Goal: Task Accomplishment & Management: Use online tool/utility

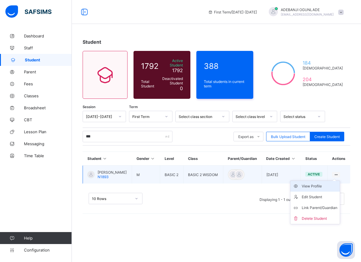
type input "***"
click at [318, 189] on div "View Profile" at bounding box center [319, 186] width 36 height 6
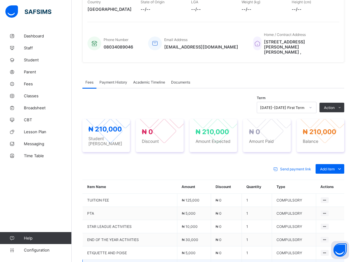
scroll to position [183, 0]
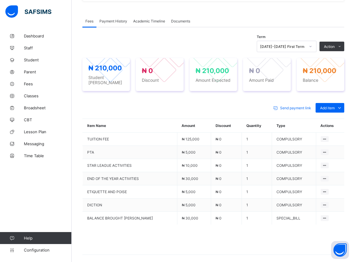
click at [116, 103] on div "Send payment link Add item Optional items Special bill" at bounding box center [214, 108] width 262 height 10
click at [29, 60] on span "Student" at bounding box center [48, 59] width 48 height 5
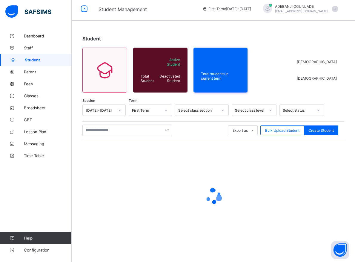
scroll to position [3, 0]
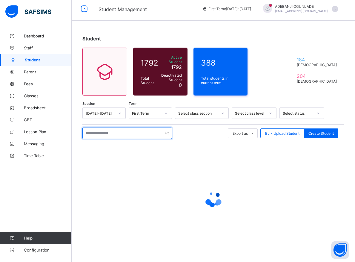
click at [114, 133] on input "text" at bounding box center [128, 132] width 90 height 11
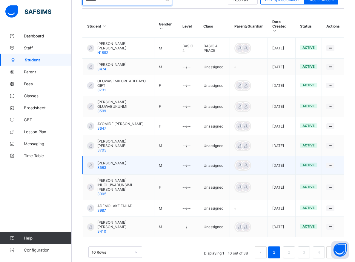
scroll to position [138, 0]
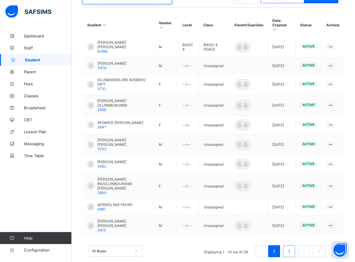
type input "*******"
drag, startPoint x: 292, startPoint y: 240, endPoint x: 292, endPoint y: 235, distance: 4.8
click at [292, 247] on link "2" at bounding box center [289, 251] width 6 height 8
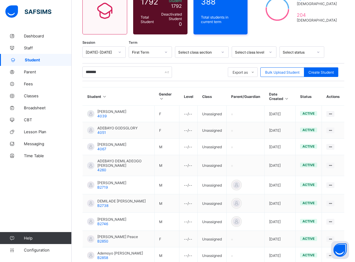
scroll to position [123, 0]
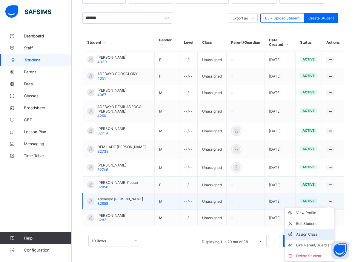
click at [318, 231] on div "Assign Class" at bounding box center [315, 234] width 36 height 6
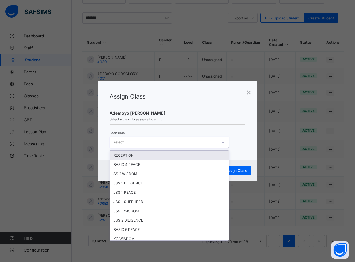
click at [222, 143] on icon at bounding box center [224, 142] width 4 height 6
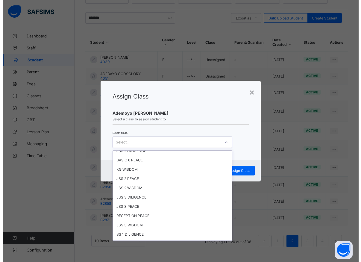
scroll to position [81, 0]
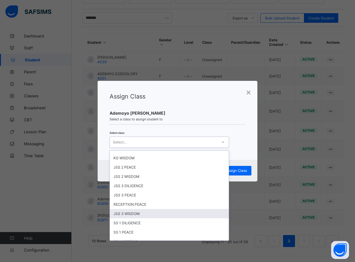
click at [122, 213] on div "JSS 3 WISDOM" at bounding box center [169, 213] width 119 height 9
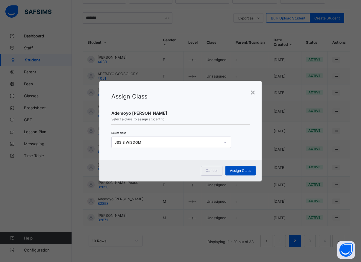
click at [240, 170] on span "Assign Class" at bounding box center [240, 170] width 21 height 4
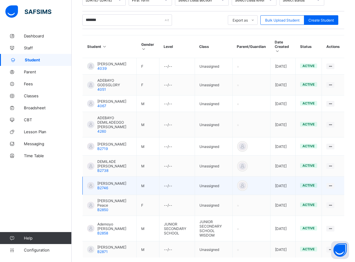
scroll to position [125, 0]
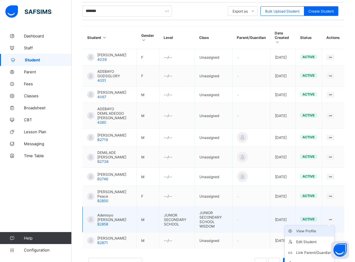
click at [317, 229] on div "View Profile" at bounding box center [315, 231] width 36 height 6
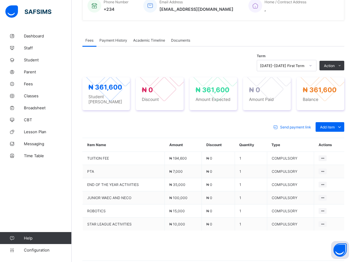
scroll to position [125, 0]
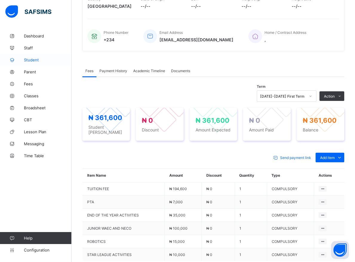
click at [27, 58] on span "Student" at bounding box center [48, 59] width 48 height 5
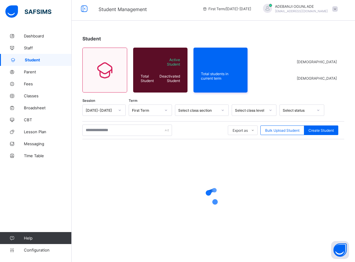
scroll to position [3, 0]
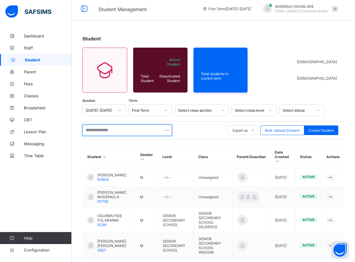
click at [97, 132] on input "text" at bounding box center [128, 129] width 90 height 11
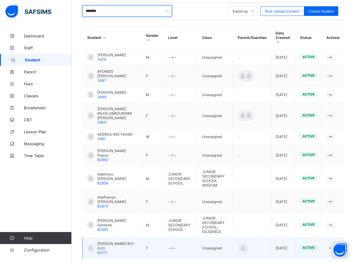
scroll to position [159, 0]
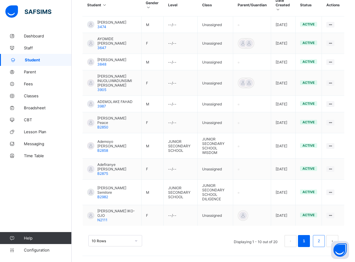
type input "*******"
click at [322, 239] on link "2" at bounding box center [319, 241] width 6 height 8
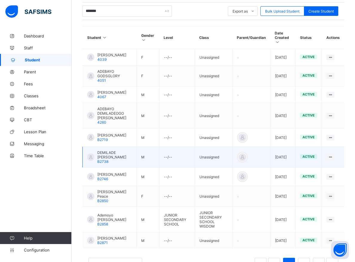
scroll to position [155, 0]
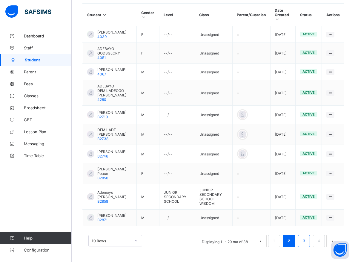
click at [307, 242] on link "3" at bounding box center [304, 241] width 6 height 8
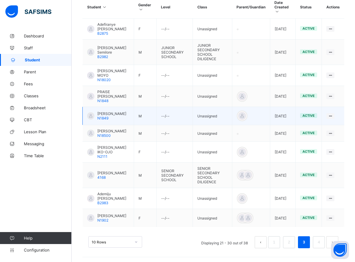
scroll to position [173, 0]
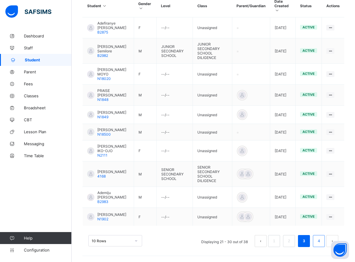
click at [322, 240] on link "4" at bounding box center [319, 241] width 6 height 8
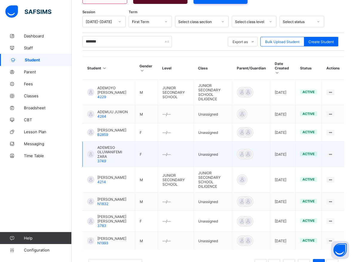
scroll to position [125, 0]
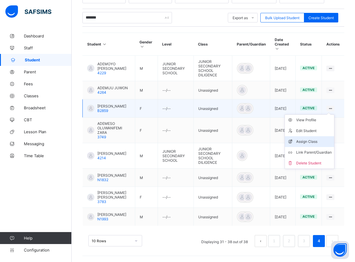
click at [318, 138] on div "Assign Class" at bounding box center [315, 141] width 36 height 6
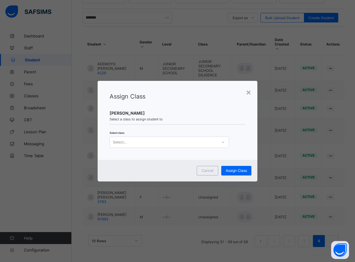
click at [222, 141] on icon at bounding box center [224, 142] width 4 height 6
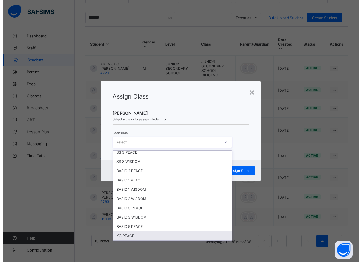
scroll to position [215, 0]
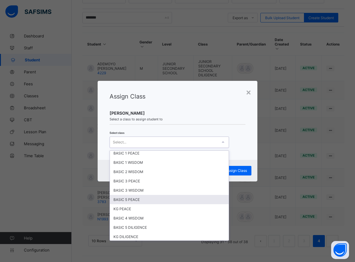
click at [128, 198] on div "BASIC 5 PEACE" at bounding box center [169, 199] width 119 height 9
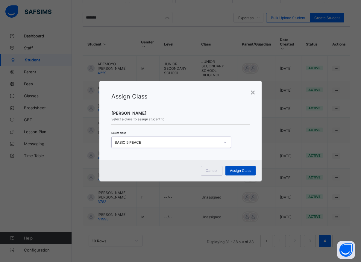
click at [238, 171] on span "Assign Class" at bounding box center [240, 170] width 21 height 4
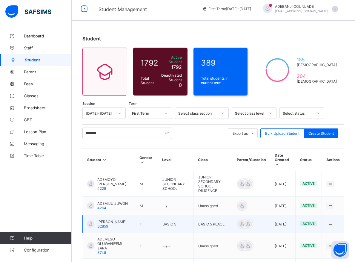
scroll to position [34, 0]
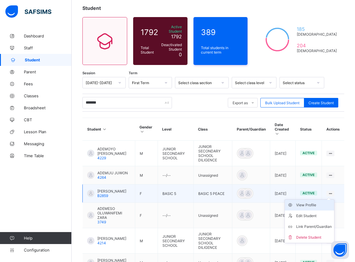
click at [320, 202] on div "View Profile" at bounding box center [315, 205] width 36 height 6
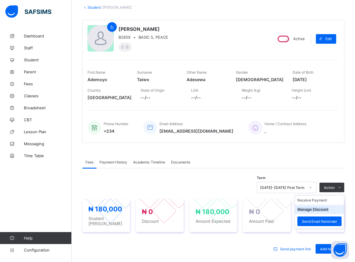
click at [313, 210] on button "Manage Discount" at bounding box center [313, 209] width 31 height 4
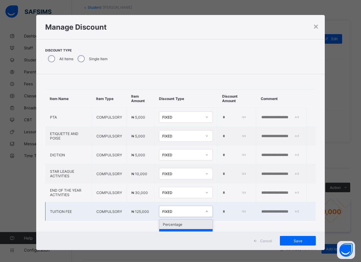
click at [182, 212] on div "FIXED" at bounding box center [181, 211] width 39 height 4
click at [209, 247] on div "Cancel Save" at bounding box center [180, 240] width 289 height 19
click at [222, 211] on input "*" at bounding box center [234, 211] width 24 height 5
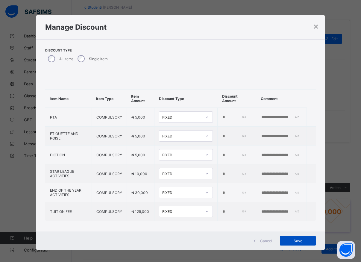
type input "****"
click at [299, 241] on span "Save" at bounding box center [297, 240] width 27 height 4
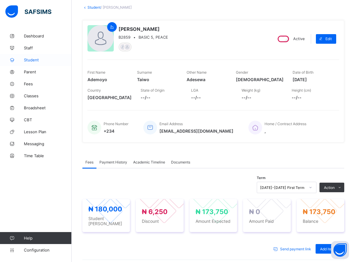
click at [31, 60] on span "Student" at bounding box center [48, 59] width 48 height 5
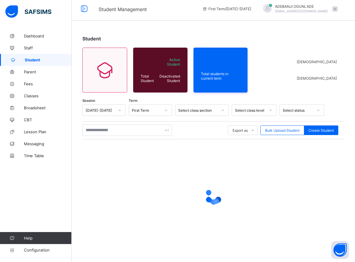
scroll to position [3, 0]
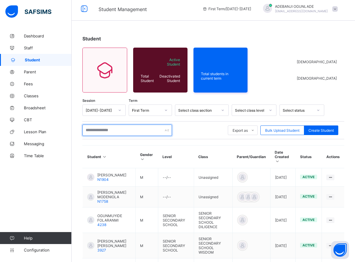
click at [96, 132] on input "text" at bounding box center [128, 129] width 90 height 11
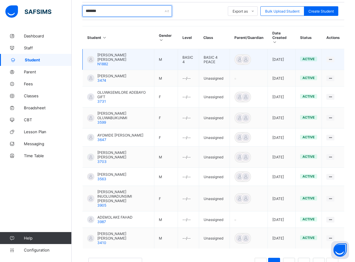
scroll to position [138, 0]
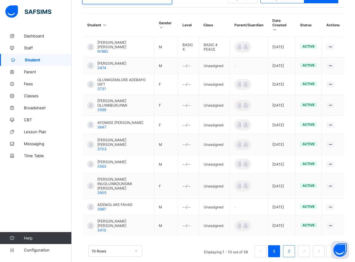
type input "*******"
click at [292, 247] on link "2" at bounding box center [289, 251] width 6 height 8
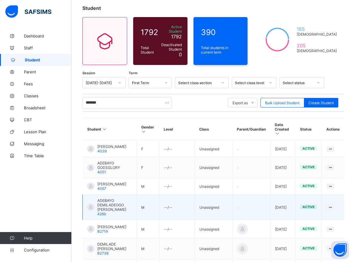
scroll to position [125, 0]
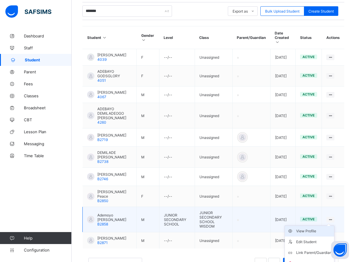
click at [315, 230] on div "View Profile" at bounding box center [315, 231] width 36 height 6
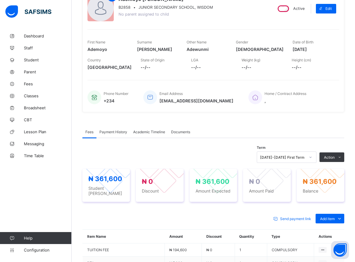
scroll to position [155, 0]
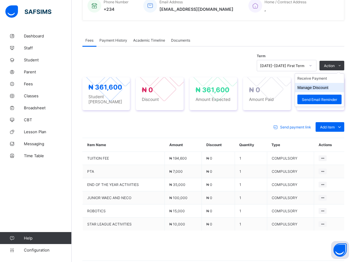
click at [326, 88] on button "Manage Discount" at bounding box center [313, 87] width 31 height 4
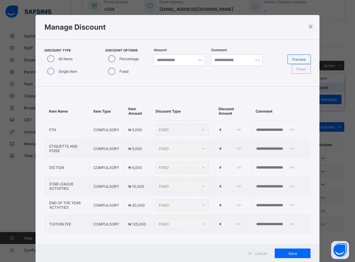
type input "*"
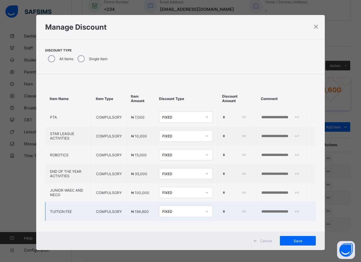
click at [222, 210] on input "*" at bounding box center [234, 211] width 24 height 5
type input "****"
click at [292, 241] on span "Save" at bounding box center [297, 240] width 27 height 4
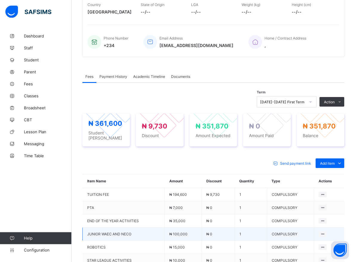
scroll to position [154, 0]
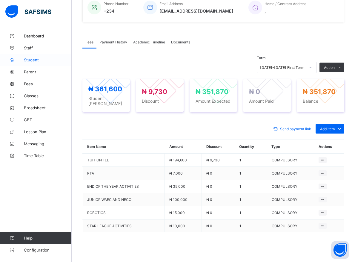
click at [31, 60] on span "Student" at bounding box center [48, 59] width 48 height 5
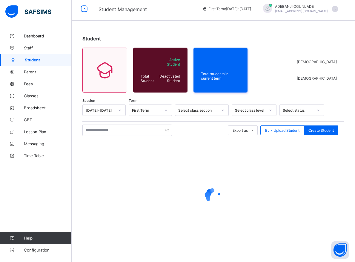
scroll to position [3, 0]
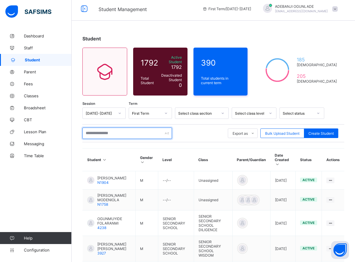
click at [93, 132] on input "text" at bounding box center [128, 132] width 90 height 11
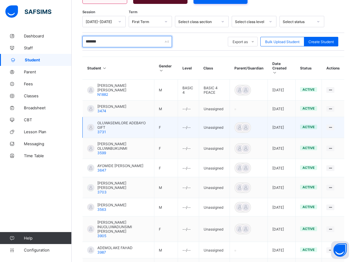
scroll to position [138, 0]
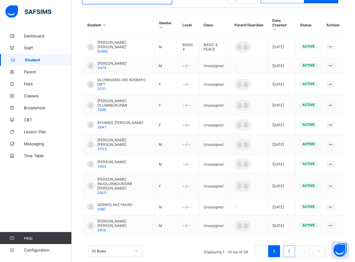
type input "*******"
click at [292, 247] on link "2" at bounding box center [289, 251] width 6 height 8
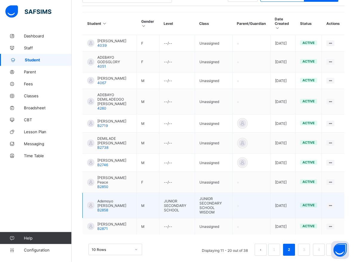
scroll to position [155, 0]
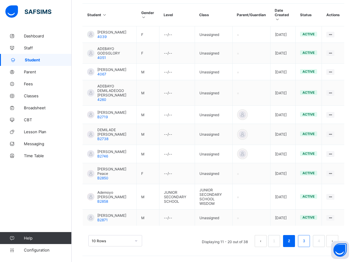
click at [307, 241] on link "3" at bounding box center [304, 241] width 6 height 8
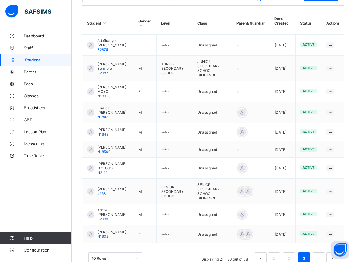
scroll to position [173, 0]
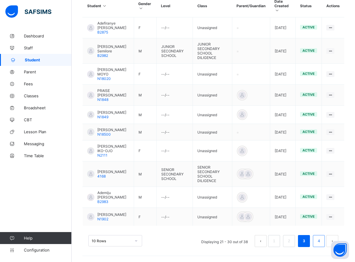
click at [322, 241] on link "4" at bounding box center [319, 241] width 6 height 8
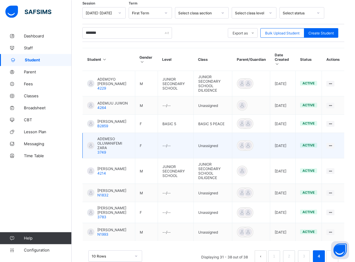
scroll to position [125, 0]
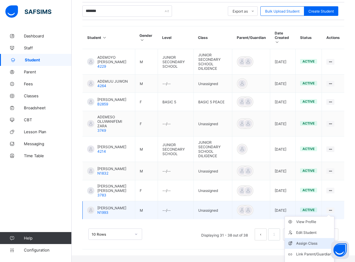
click at [316, 246] on div "Assign Class" at bounding box center [315, 243] width 36 height 6
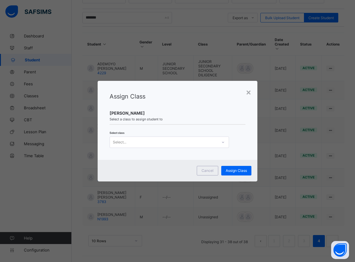
click at [222, 140] on icon at bounding box center [224, 142] width 4 height 6
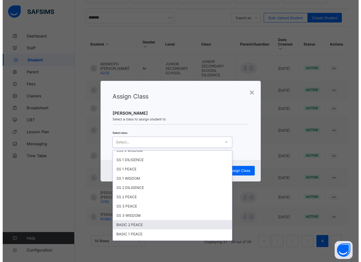
scroll to position [188, 0]
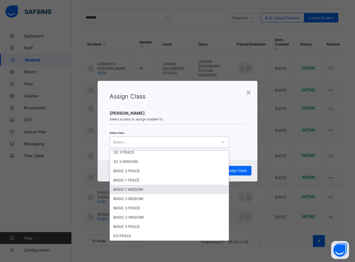
click at [129, 190] on div "BASIC 1 WISDOM" at bounding box center [169, 188] width 119 height 9
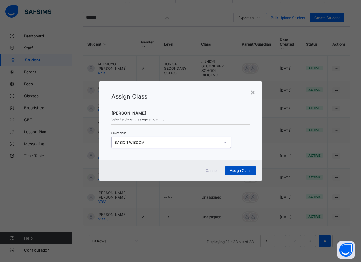
click at [238, 168] on span "Assign Class" at bounding box center [240, 170] width 21 height 4
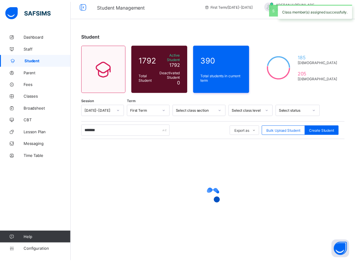
scroll to position [3, 0]
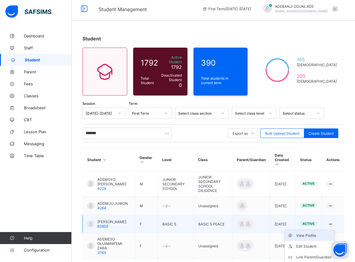
click at [316, 232] on div "View Profile" at bounding box center [315, 235] width 36 height 6
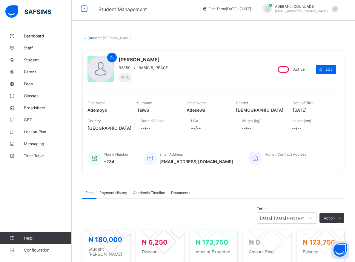
scroll to position [34, 0]
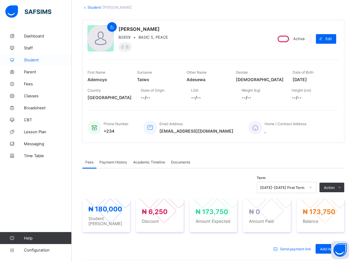
click at [32, 60] on span "Student" at bounding box center [48, 59] width 48 height 5
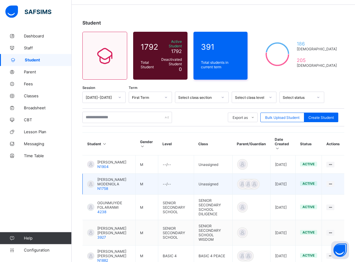
scroll to position [95, 0]
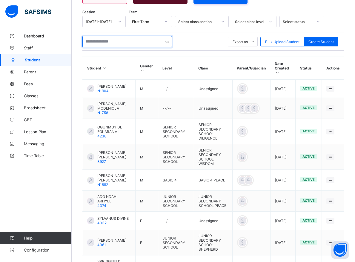
click at [101, 38] on input "text" at bounding box center [128, 41] width 90 height 11
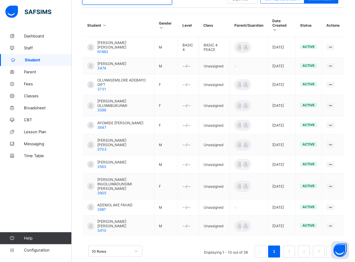
scroll to position [138, 0]
type input "*******"
click at [292, 247] on link "2" at bounding box center [289, 251] width 6 height 8
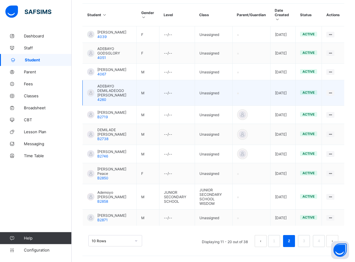
scroll to position [155, 0]
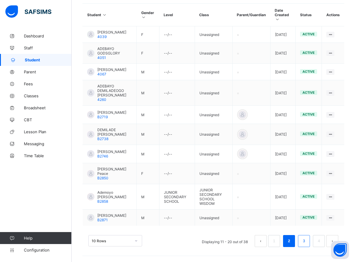
click at [307, 242] on link "3" at bounding box center [304, 241] width 6 height 8
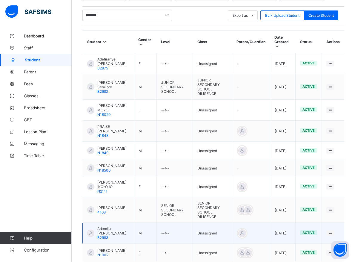
scroll to position [173, 0]
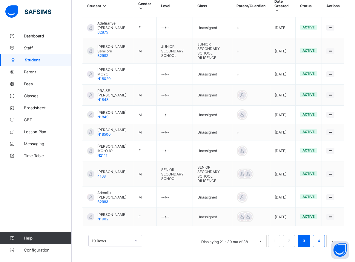
click at [321, 241] on li "4" at bounding box center [319, 241] width 12 height 12
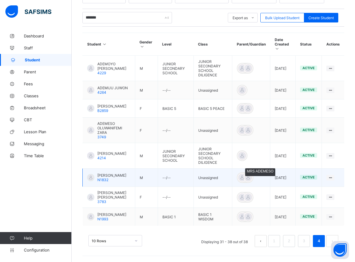
scroll to position [128, 0]
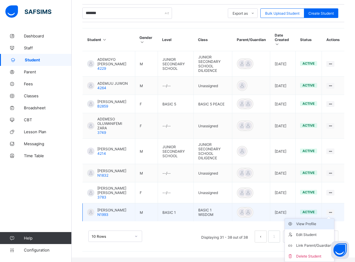
click at [315, 227] on div "View Profile" at bounding box center [315, 224] width 36 height 6
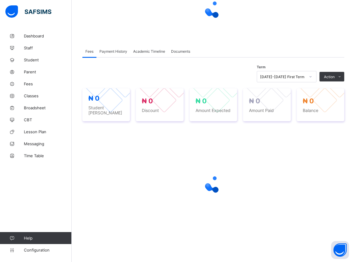
scroll to position [64, 0]
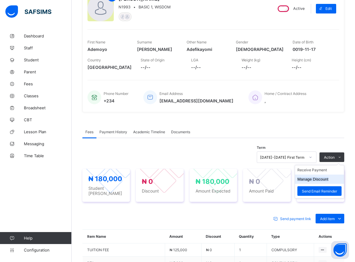
click at [321, 180] on button "Manage Discount" at bounding box center [313, 179] width 31 height 4
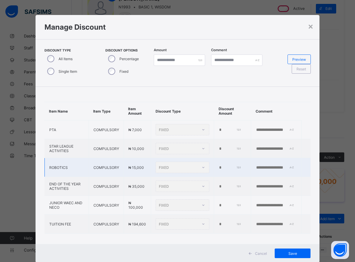
type input "*"
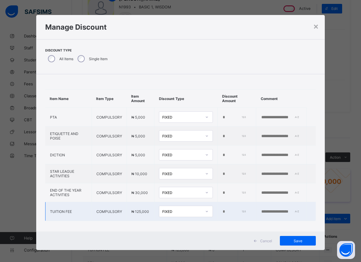
click at [222, 211] on input "*" at bounding box center [234, 211] width 24 height 5
type input "****"
click at [294, 239] on span "Save" at bounding box center [297, 240] width 27 height 4
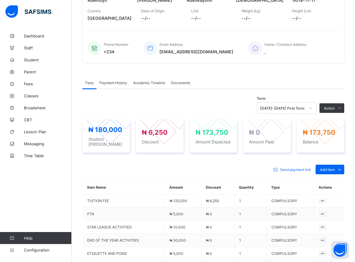
scroll to position [62, 0]
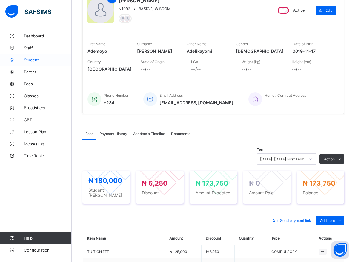
click at [33, 60] on span "Student" at bounding box center [48, 59] width 48 height 5
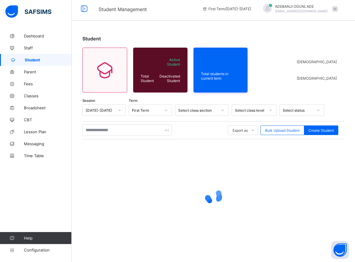
scroll to position [3, 0]
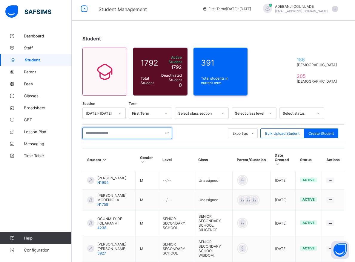
click at [108, 130] on input "text" at bounding box center [128, 132] width 90 height 11
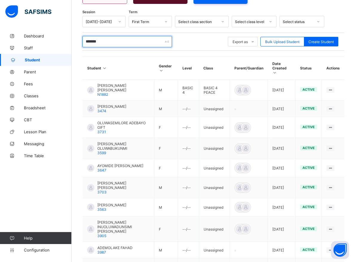
scroll to position [138, 0]
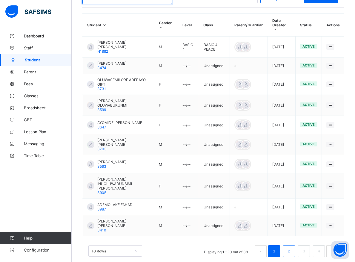
type input "*******"
click at [292, 247] on link "2" at bounding box center [289, 251] width 6 height 8
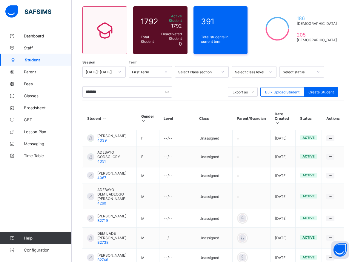
scroll to position [155, 0]
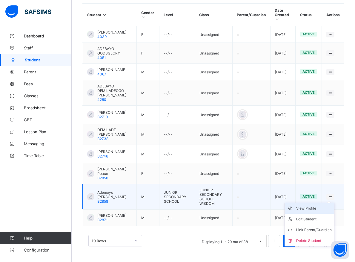
click at [312, 205] on div "View Profile" at bounding box center [315, 208] width 36 height 6
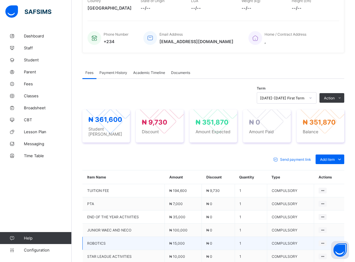
scroll to position [154, 0]
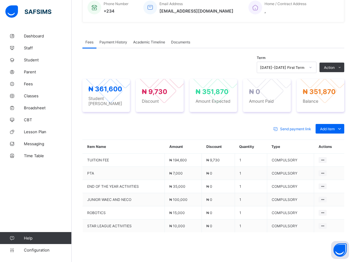
click at [117, 120] on div "Send payment link Add item Optional items Special bill Item Name Amount Discoun…" at bounding box center [214, 196] width 262 height 156
click at [164, 100] on span "Discount" at bounding box center [160, 100] width 36 height 5
click at [289, 36] on div "Fees Payment History Academic Timeline Documents" at bounding box center [214, 42] width 262 height 12
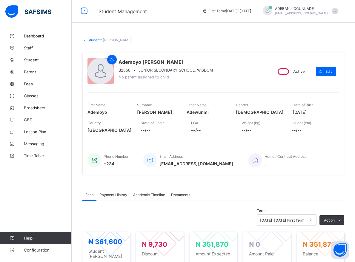
scroll to position [0, 0]
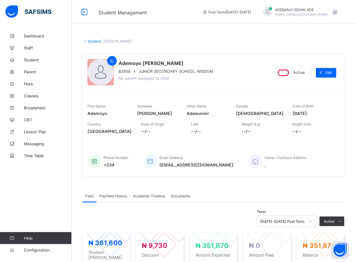
click at [312, 34] on div "× Delete Document This action would delete the document with name: from the sys…" at bounding box center [214, 239] width 284 height 419
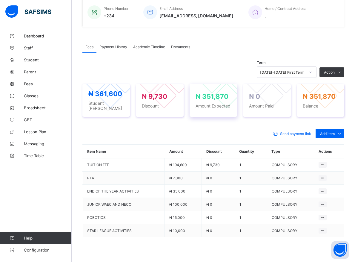
scroll to position [93, 0]
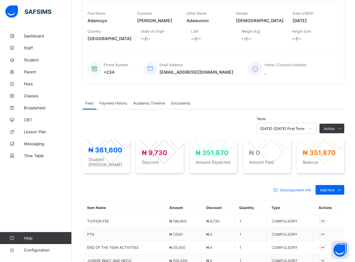
click at [52, 183] on div "Dashboard Staff Student Parent Fees Classes Broadsheet CBT Lesson Plan Messagin…" at bounding box center [36, 143] width 72 height 238
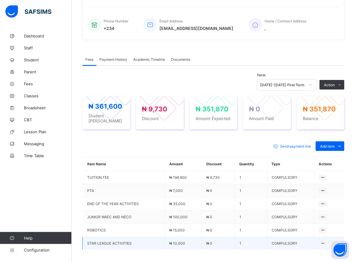
scroll to position [184, 0]
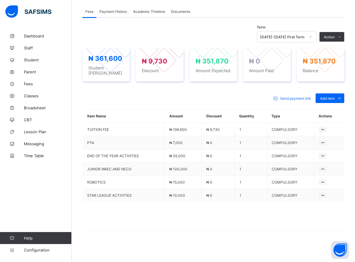
click at [230, 212] on span at bounding box center [214, 217] width 262 height 30
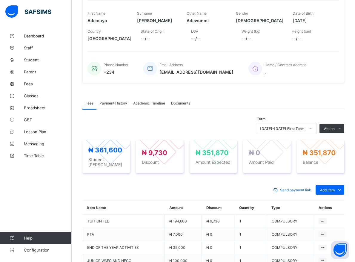
click at [42, 184] on div "Dashboard Staff Student Parent Fees Classes Broadsheet CBT Lesson Plan Messagin…" at bounding box center [36, 143] width 72 height 238
click at [33, 60] on span "Student" at bounding box center [48, 59] width 48 height 5
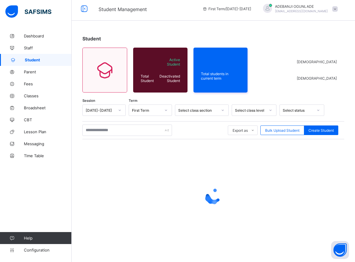
scroll to position [3, 0]
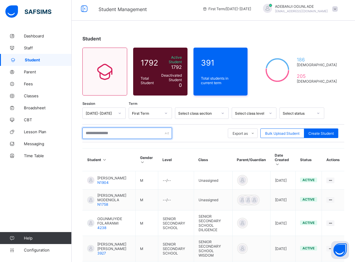
click at [95, 130] on input "text" at bounding box center [128, 132] width 90 height 11
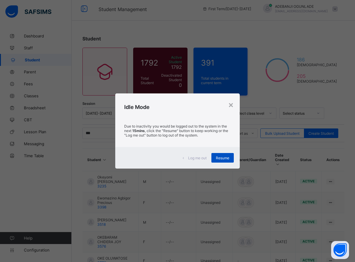
click at [222, 157] on span "Resume" at bounding box center [222, 157] width 13 height 4
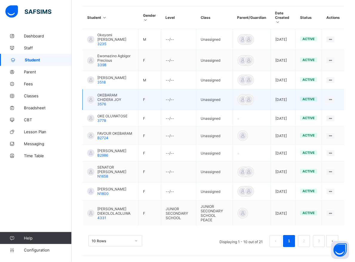
scroll to position [148, 0]
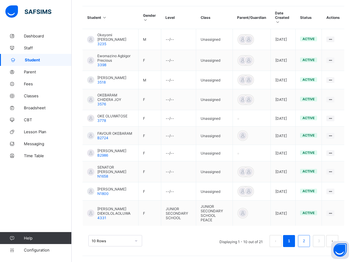
click at [307, 239] on link "2" at bounding box center [304, 241] width 6 height 8
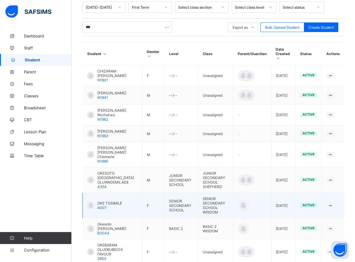
scroll to position [0, 0]
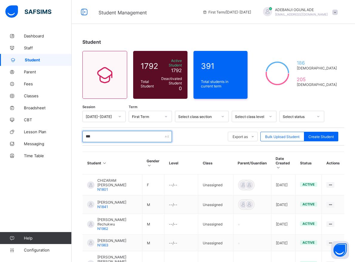
click at [100, 132] on input "***" at bounding box center [128, 136] width 90 height 11
type input "*"
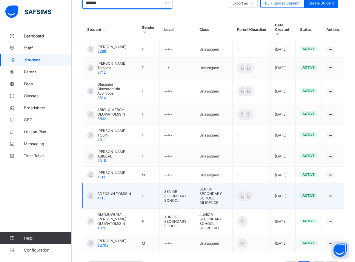
scroll to position [152, 0]
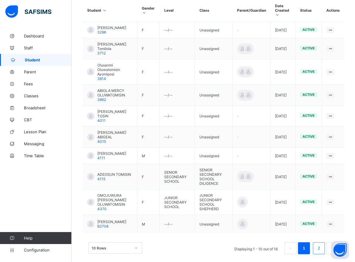
click at [319, 250] on li "2" at bounding box center [319, 248] width 12 height 12
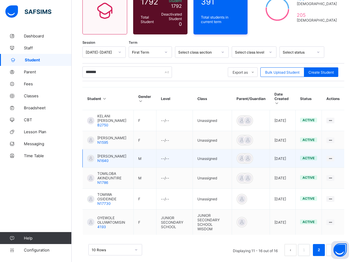
scroll to position [68, 0]
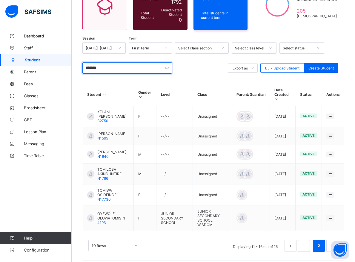
click at [102, 66] on input "*******" at bounding box center [128, 67] width 90 height 11
type input "*"
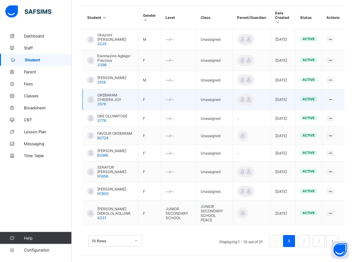
scroll to position [148, 0]
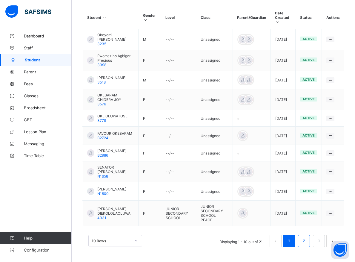
type input "***"
click at [307, 241] on link "2" at bounding box center [304, 241] width 6 height 8
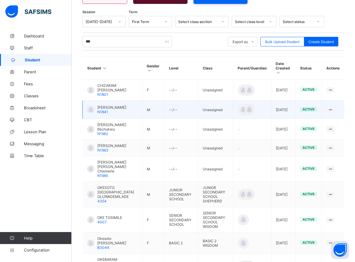
scroll to position [156, 0]
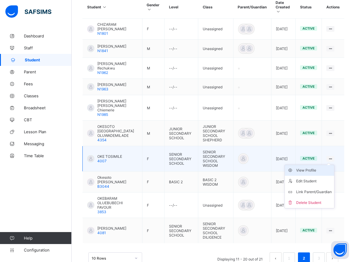
click at [313, 167] on div "View Profile" at bounding box center [315, 170] width 36 height 6
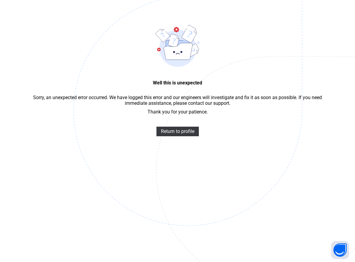
scroll to position [18, 0]
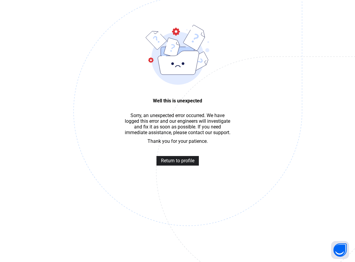
click at [179, 163] on span "Return to profile" at bounding box center [177, 161] width 33 height 6
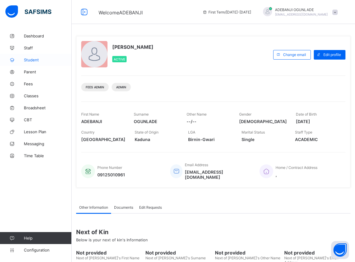
click at [28, 61] on span "Student" at bounding box center [48, 59] width 48 height 5
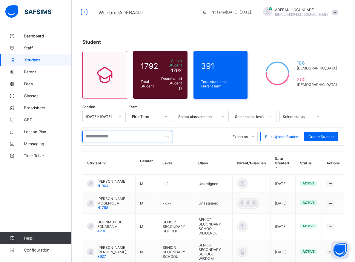
click at [98, 133] on input "text" at bounding box center [128, 136] width 90 height 11
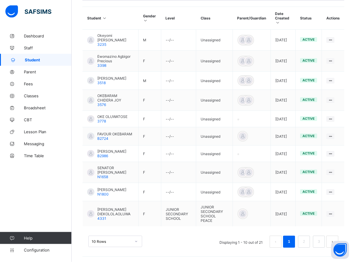
scroll to position [148, 0]
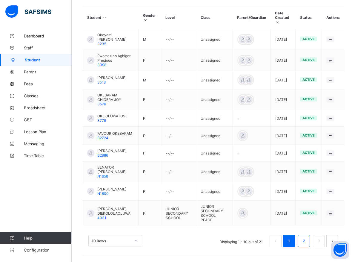
type input "***"
click at [307, 242] on link "2" at bounding box center [304, 241] width 6 height 8
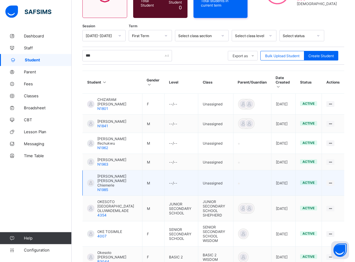
scroll to position [95, 0]
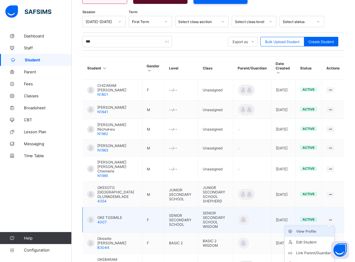
click at [317, 228] on div "View Profile" at bounding box center [315, 231] width 36 height 6
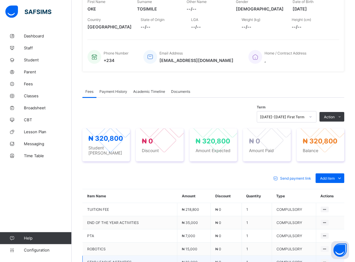
scroll to position [183, 0]
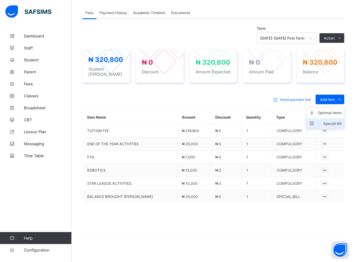
click at [335, 120] on div "Special bill" at bounding box center [330, 123] width 24 height 6
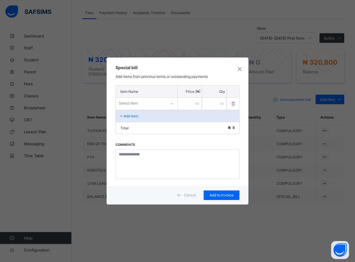
click at [170, 104] on icon at bounding box center [172, 103] width 4 height 6
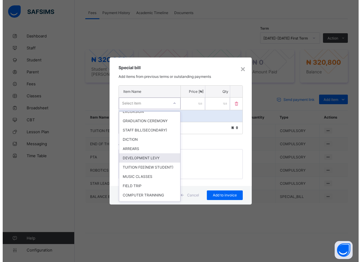
scroll to position [188, 0]
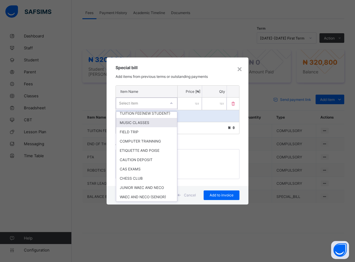
click at [129, 127] on div "MUSIC CLASSES" at bounding box center [146, 122] width 61 height 9
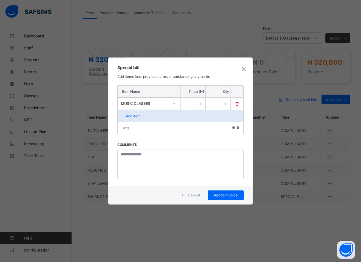
click at [186, 106] on input "number" at bounding box center [192, 103] width 25 height 12
type input "*****"
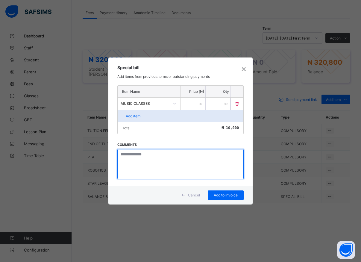
click at [164, 163] on textarea at bounding box center [180, 164] width 126 height 30
type textarea "*****"
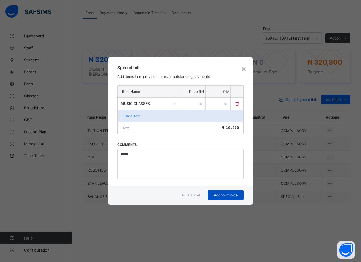
click at [224, 196] on span "Add to invoice" at bounding box center [225, 195] width 27 height 4
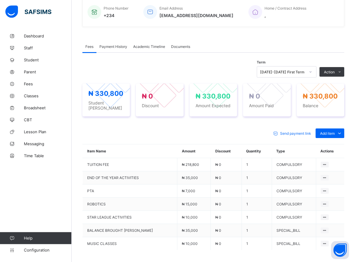
scroll to position [167, 0]
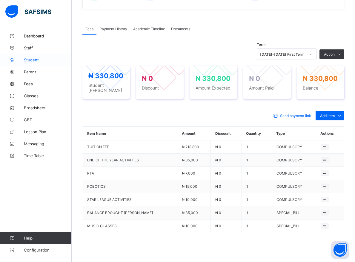
click at [32, 58] on span "Student" at bounding box center [48, 59] width 48 height 5
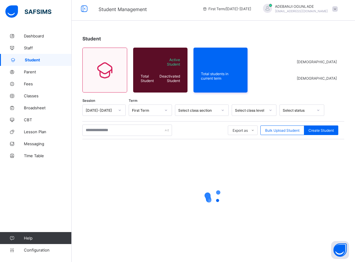
scroll to position [3, 0]
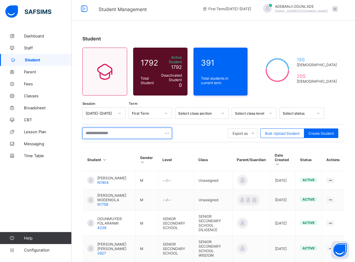
click at [102, 132] on input "text" at bounding box center [128, 132] width 90 height 11
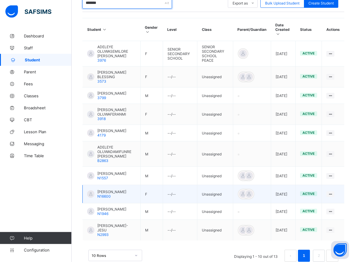
scroll to position [152, 0]
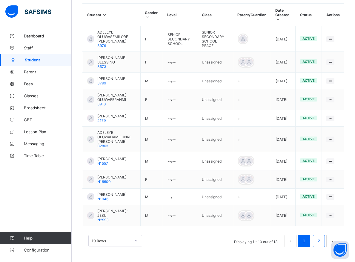
type input "*******"
click at [322, 245] on link "2" at bounding box center [319, 241] width 6 height 8
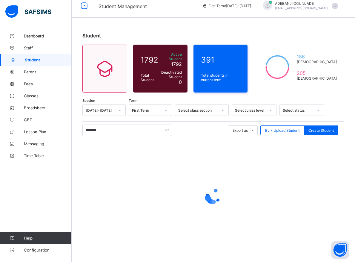
scroll to position [3, 0]
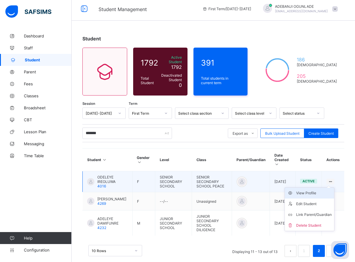
click at [317, 190] on div "View Profile" at bounding box center [315, 193] width 36 height 6
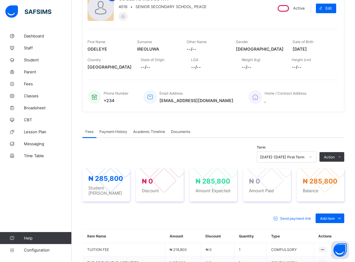
scroll to position [156, 0]
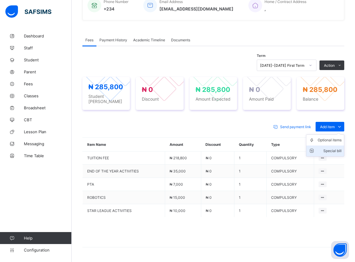
click at [340, 148] on div "Special bill" at bounding box center [330, 151] width 24 height 6
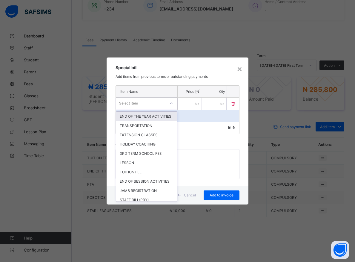
click at [173, 104] on icon at bounding box center [172, 103] width 4 height 6
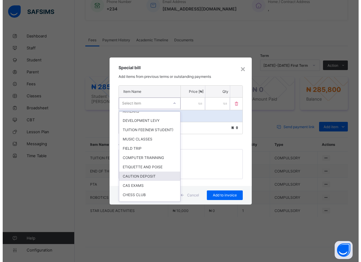
scroll to position [161, 0]
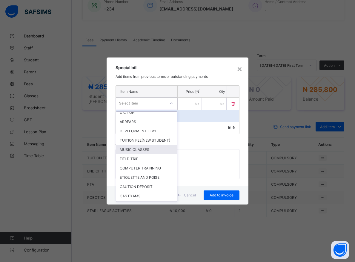
click at [135, 154] on div "MUSIC CLASSES" at bounding box center [146, 149] width 61 height 9
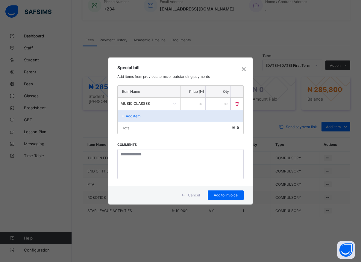
click at [189, 104] on input "number" at bounding box center [192, 103] width 25 height 12
type input "*****"
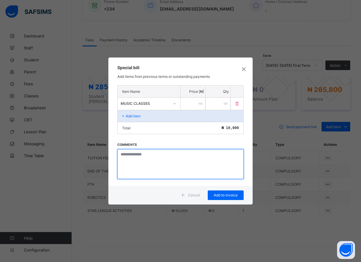
click at [132, 164] on textarea at bounding box center [180, 164] width 126 height 30
type textarea "*****"
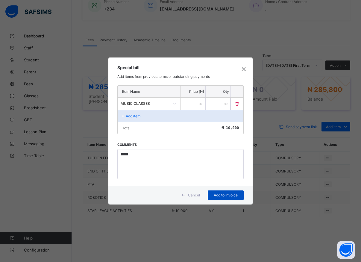
click at [217, 195] on span "Add to invoice" at bounding box center [225, 195] width 27 height 4
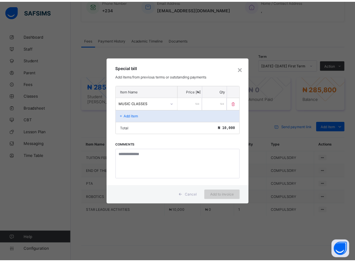
scroll to position [141, 0]
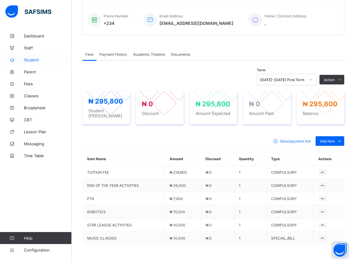
click at [33, 60] on span "Student" at bounding box center [48, 59] width 48 height 5
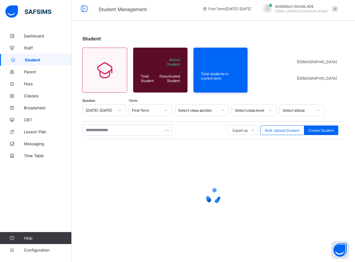
scroll to position [3, 0]
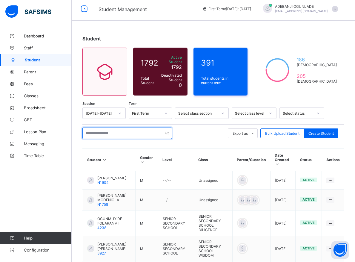
click at [100, 131] on input "text" at bounding box center [128, 132] width 90 height 11
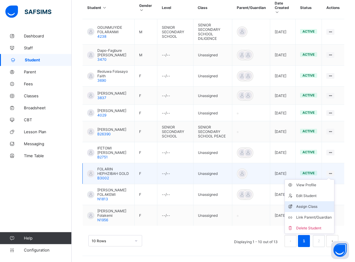
scroll to position [168, 0]
type input "*******"
click at [312, 203] on div "Assign Class" at bounding box center [315, 206] width 36 height 6
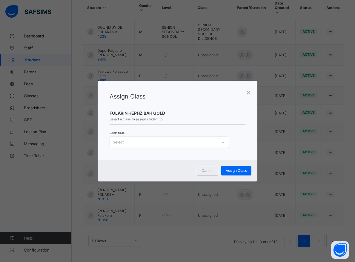
click at [223, 142] on icon at bounding box center [224, 142] width 4 height 6
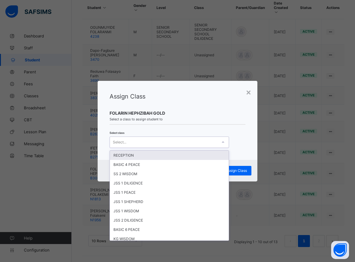
click at [222, 144] on div at bounding box center [223, 142] width 10 height 10
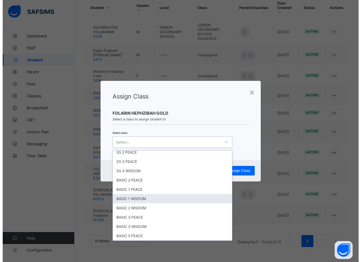
scroll to position [242, 0]
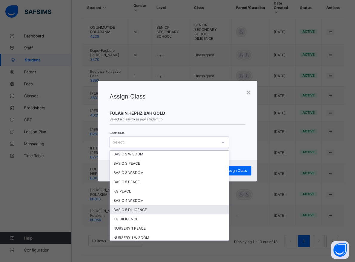
click at [130, 209] on div "BASIC 5 DILIGENCE" at bounding box center [169, 209] width 119 height 9
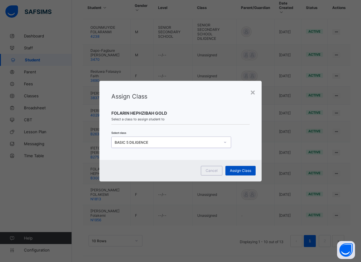
click at [231, 170] on span "Assign Class" at bounding box center [240, 170] width 21 height 4
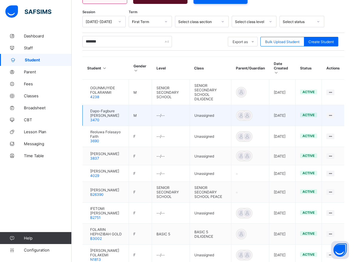
scroll to position [125, 0]
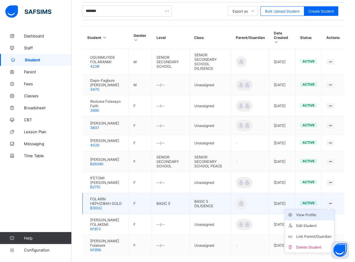
click at [312, 218] on div "View Profile" at bounding box center [315, 215] width 36 height 6
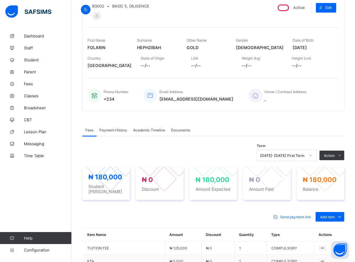
scroll to position [125, 0]
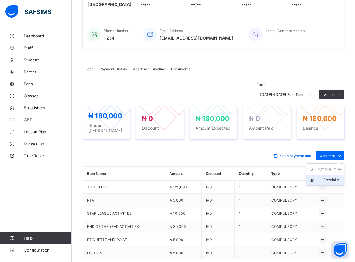
click at [342, 177] on div "Special bill" at bounding box center [330, 180] width 24 height 6
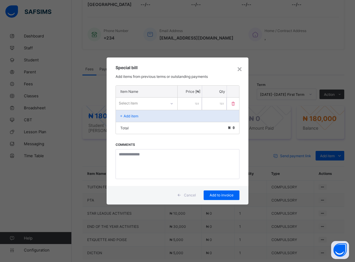
click at [171, 103] on icon at bounding box center [172, 103] width 4 height 6
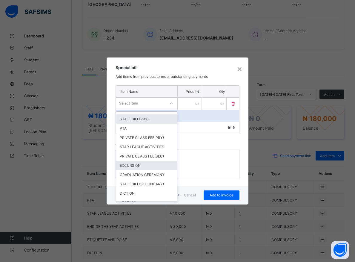
scroll to position [135, 0]
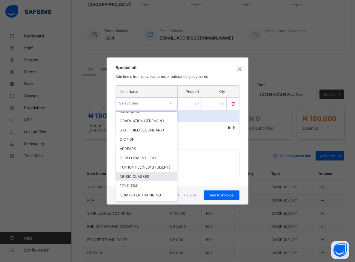
click at [141, 181] on div "MUSIC CLASSES" at bounding box center [146, 176] width 61 height 9
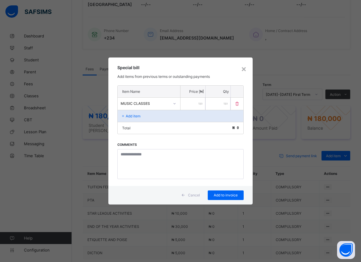
click at [189, 103] on input "number" at bounding box center [192, 103] width 25 height 12
type input "*****"
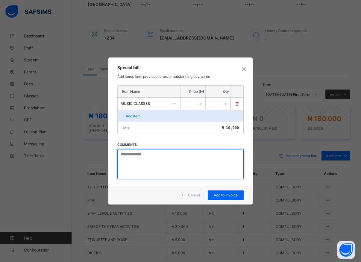
click at [144, 171] on textarea at bounding box center [180, 164] width 126 height 30
type textarea "*****"
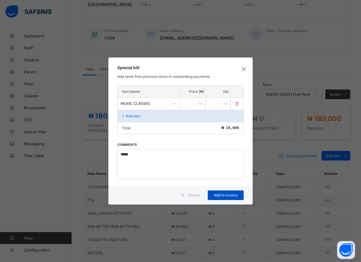
click at [222, 196] on span "Add to invoice" at bounding box center [225, 195] width 27 height 4
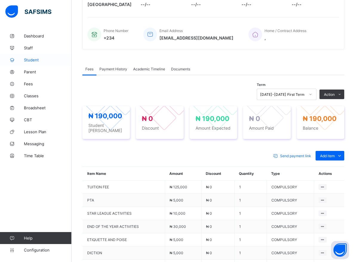
click at [31, 59] on span "Student" at bounding box center [48, 59] width 48 height 5
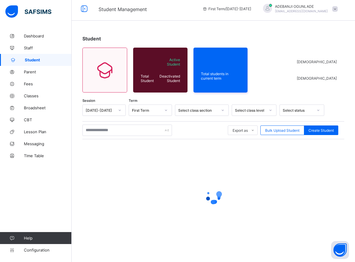
scroll to position [3, 0]
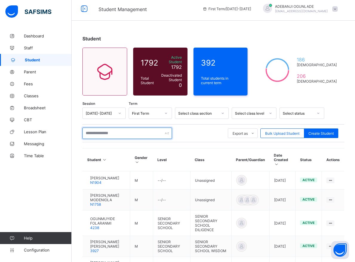
click at [100, 131] on input "text" at bounding box center [128, 132] width 90 height 11
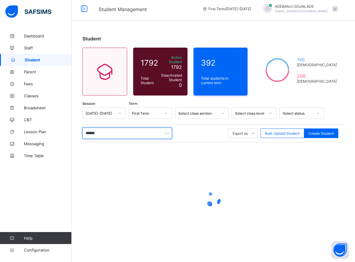
type input "*******"
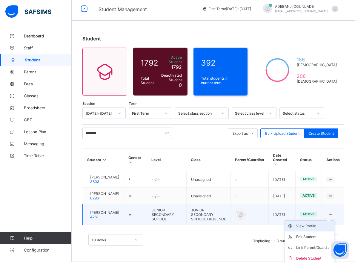
click at [309, 225] on div "View Profile" at bounding box center [315, 226] width 36 height 6
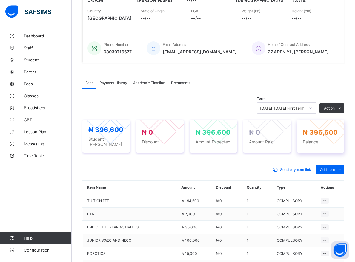
scroll to position [186, 0]
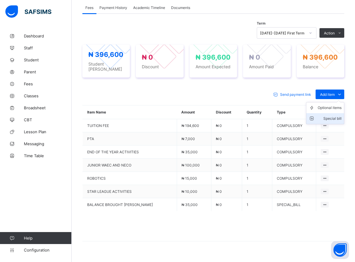
click at [339, 117] on div "Special bill" at bounding box center [330, 118] width 24 height 6
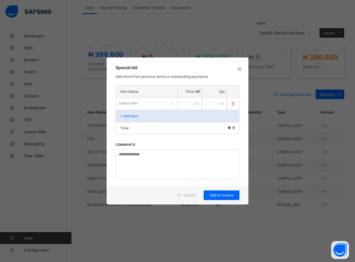
click at [170, 103] on icon at bounding box center [172, 103] width 4 height 6
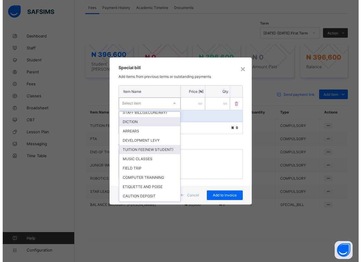
scroll to position [161, 0]
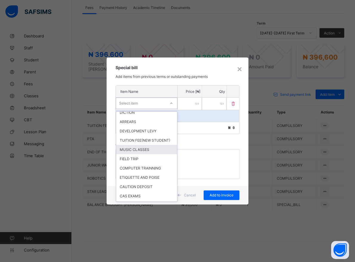
click at [144, 154] on div "MUSIC CLASSES" at bounding box center [146, 149] width 61 height 9
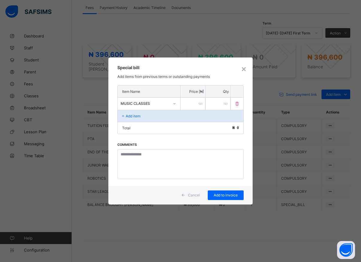
click at [188, 104] on input "number" at bounding box center [192, 103] width 25 height 12
type input "*****"
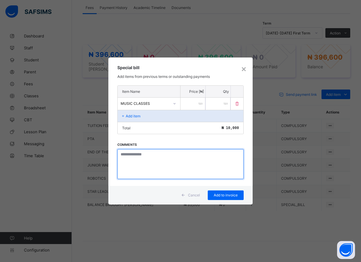
click at [137, 159] on textarea at bounding box center [180, 164] width 126 height 30
type textarea "*****"
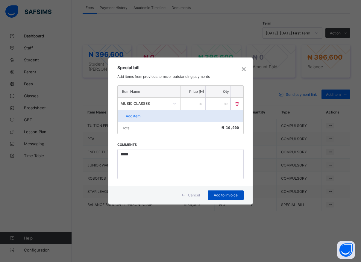
click at [222, 195] on span "Add to invoice" at bounding box center [225, 195] width 27 height 4
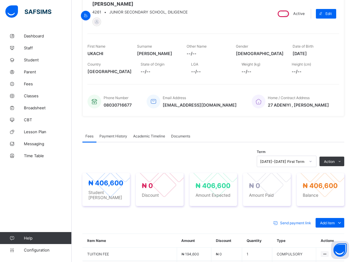
scroll to position [0, 0]
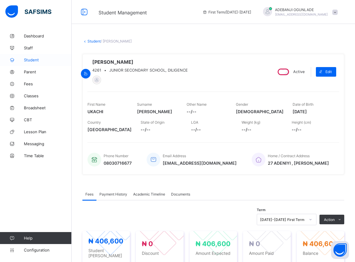
click at [30, 60] on span "Student" at bounding box center [48, 59] width 48 height 5
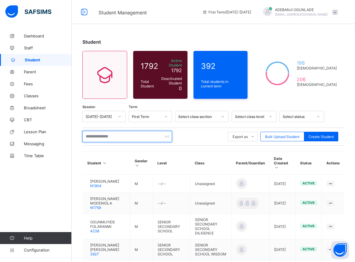
click at [103, 131] on input "text" at bounding box center [128, 136] width 90 height 11
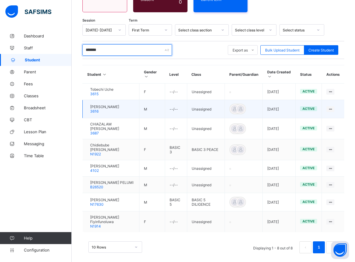
scroll to position [87, 0]
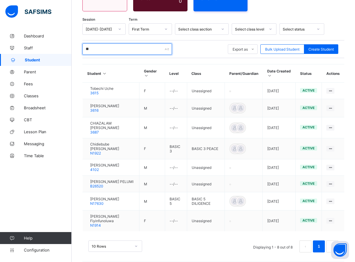
type input "*"
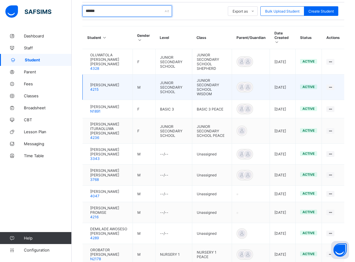
scroll to position [179, 0]
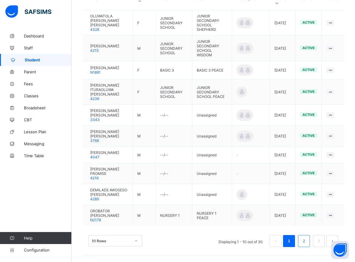
click at [307, 239] on link "2" at bounding box center [304, 241] width 6 height 8
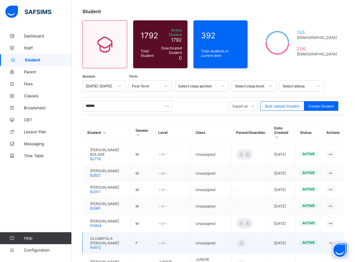
scroll to position [64, 0]
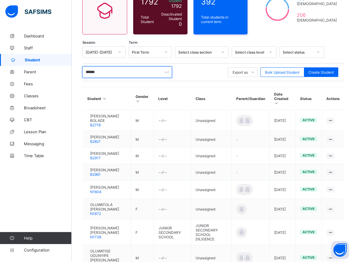
click at [104, 71] on input "******" at bounding box center [128, 71] width 90 height 11
type input "*"
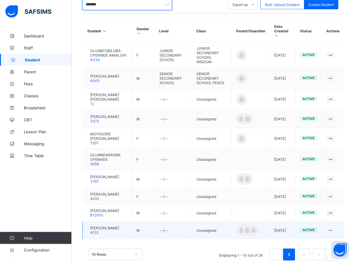
scroll to position [143, 0]
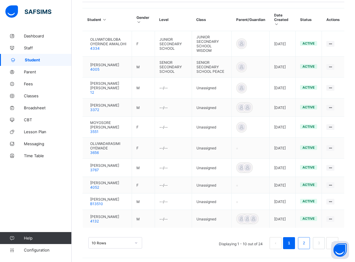
click at [307, 240] on link "2" at bounding box center [304, 243] width 6 height 8
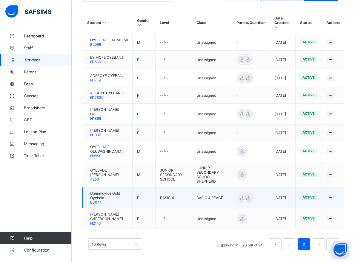
scroll to position [145, 0]
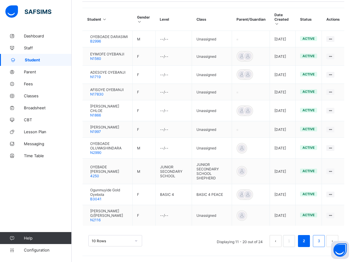
click at [322, 242] on link "3" at bounding box center [319, 241] width 6 height 8
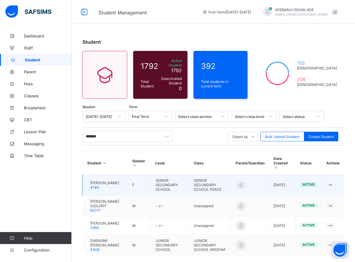
scroll to position [31, 0]
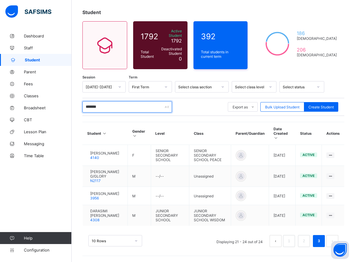
click at [102, 103] on input "*******" at bounding box center [128, 106] width 90 height 11
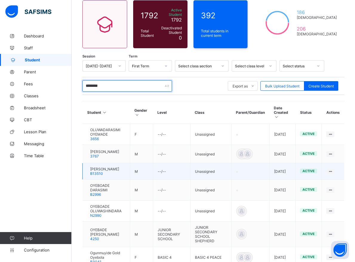
scroll to position [64, 0]
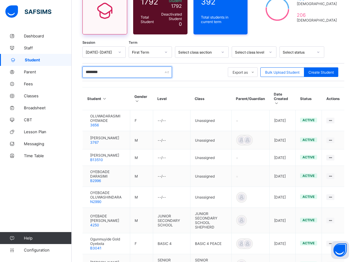
type input "********"
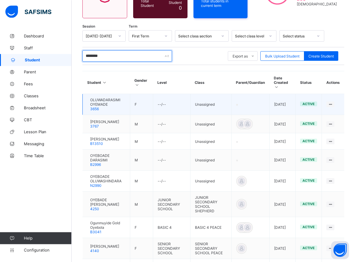
scroll to position [95, 0]
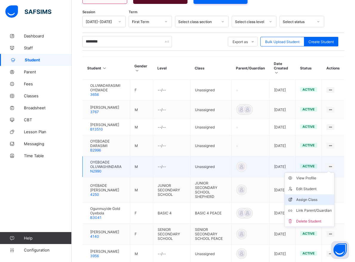
click at [312, 196] on div "Assign Class" at bounding box center [315, 199] width 36 height 6
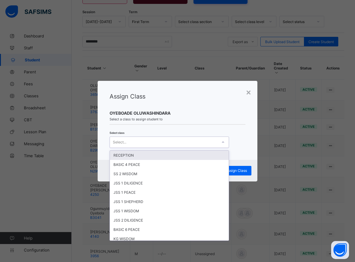
click at [222, 142] on icon at bounding box center [224, 142] width 4 height 6
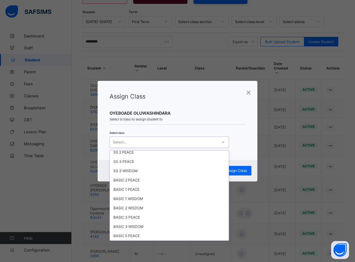
scroll to position [242, 0]
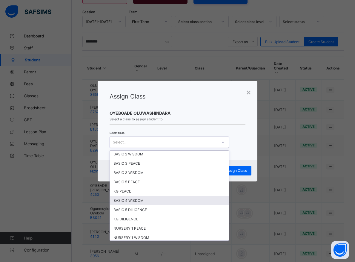
click at [134, 199] on div "BASIC 4 WISDOM" at bounding box center [169, 200] width 119 height 9
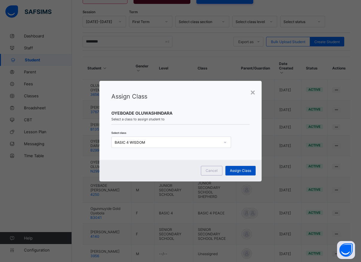
click at [240, 169] on span "Assign Class" at bounding box center [240, 170] width 21 height 4
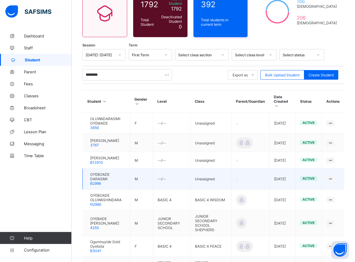
scroll to position [64, 0]
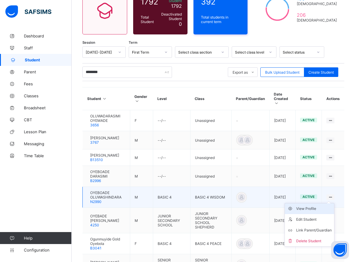
click at [316, 205] on div "View Profile" at bounding box center [315, 208] width 36 height 6
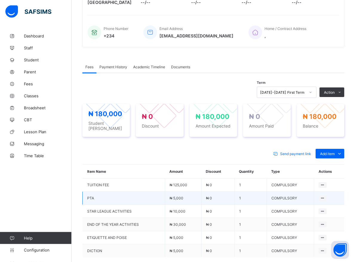
scroll to position [93, 0]
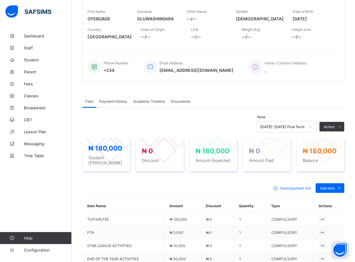
click at [316, 129] on div at bounding box center [311, 127] width 10 height 10
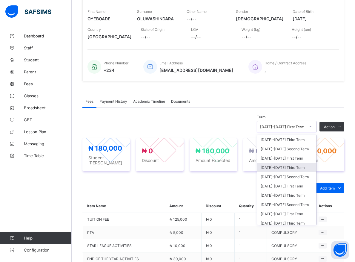
click at [276, 170] on div "2024-2025 Third Term" at bounding box center [286, 167] width 59 height 9
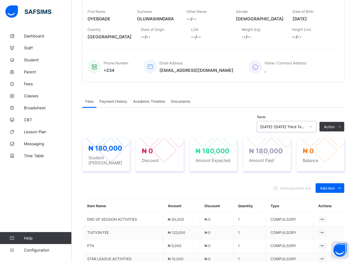
click at [313, 129] on icon at bounding box center [311, 126] width 4 height 6
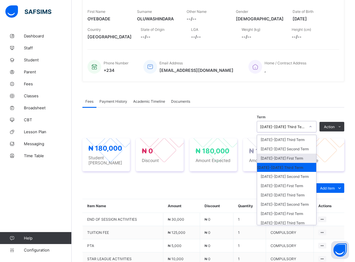
click at [278, 161] on div "[DATE]-[DATE] First Term" at bounding box center [286, 157] width 59 height 9
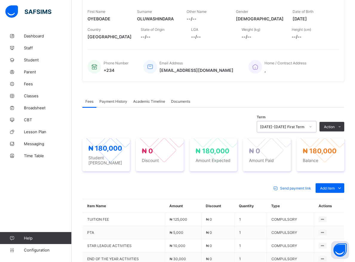
click at [0, 0] on div "Special bill" at bounding box center [0, 0] width 0 height 0
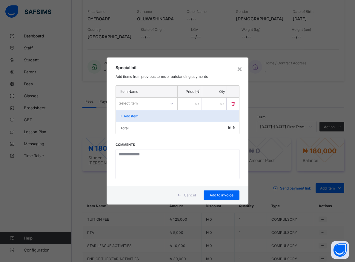
click at [173, 105] on icon at bounding box center [172, 103] width 4 height 6
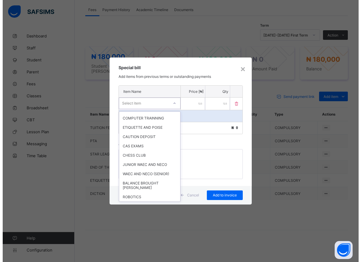
scroll to position [135, 0]
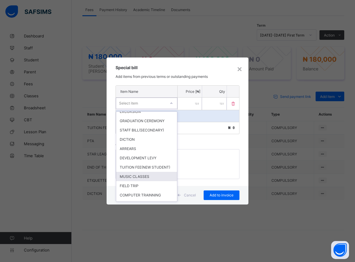
click at [135, 181] on div "MUSIC CLASSES" at bounding box center [146, 176] width 61 height 9
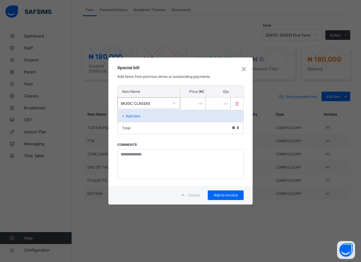
click at [186, 105] on input "number" at bounding box center [192, 103] width 25 height 12
type input "*****"
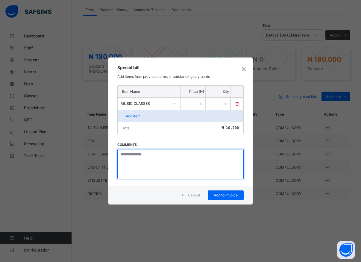
click at [168, 169] on textarea at bounding box center [180, 164] width 126 height 30
type textarea "*****"
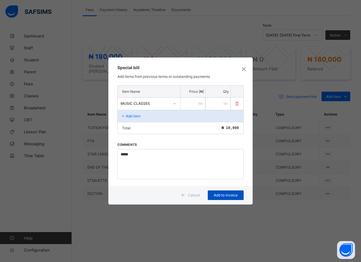
click at [221, 194] on span "Add to invoice" at bounding box center [225, 195] width 27 height 4
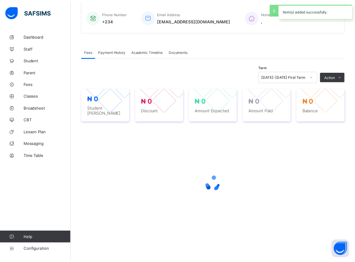
scroll to position [141, 0]
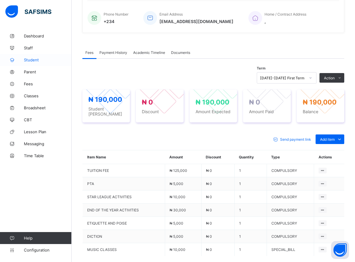
click at [33, 61] on span "Student" at bounding box center [48, 59] width 48 height 5
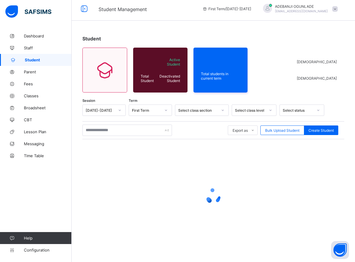
scroll to position [3, 0]
click at [88, 129] on input "text" at bounding box center [128, 129] width 90 height 11
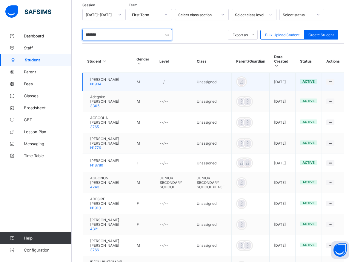
scroll to position [155, 0]
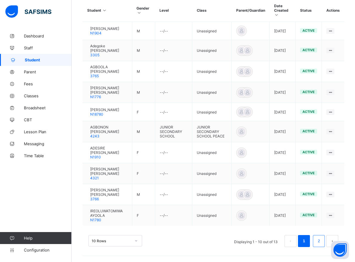
type input "*******"
click at [322, 240] on link "2" at bounding box center [319, 241] width 6 height 8
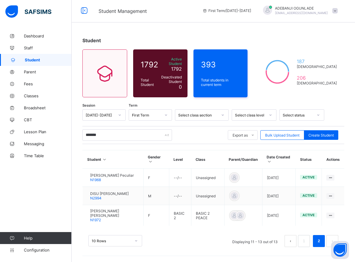
scroll to position [1, 0]
click at [307, 241] on link "1" at bounding box center [304, 241] width 6 height 8
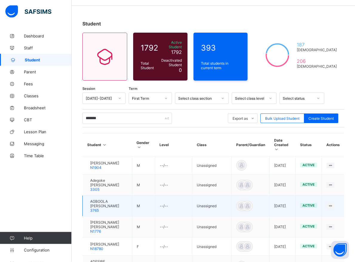
scroll to position [32, 0]
